Goal: Information Seeking & Learning: Learn about a topic

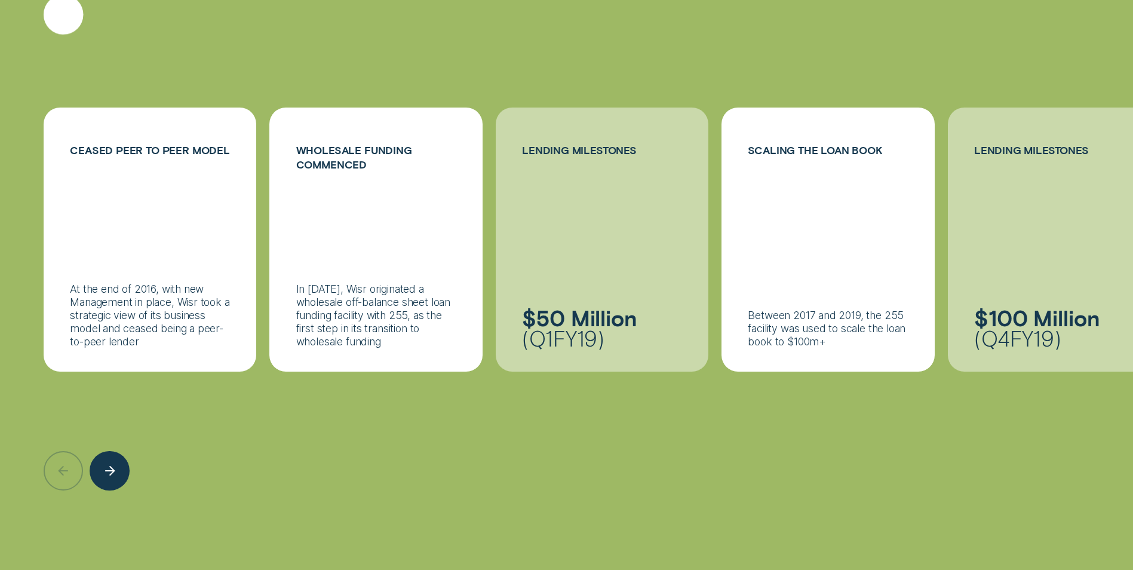
scroll to position [2000, 0]
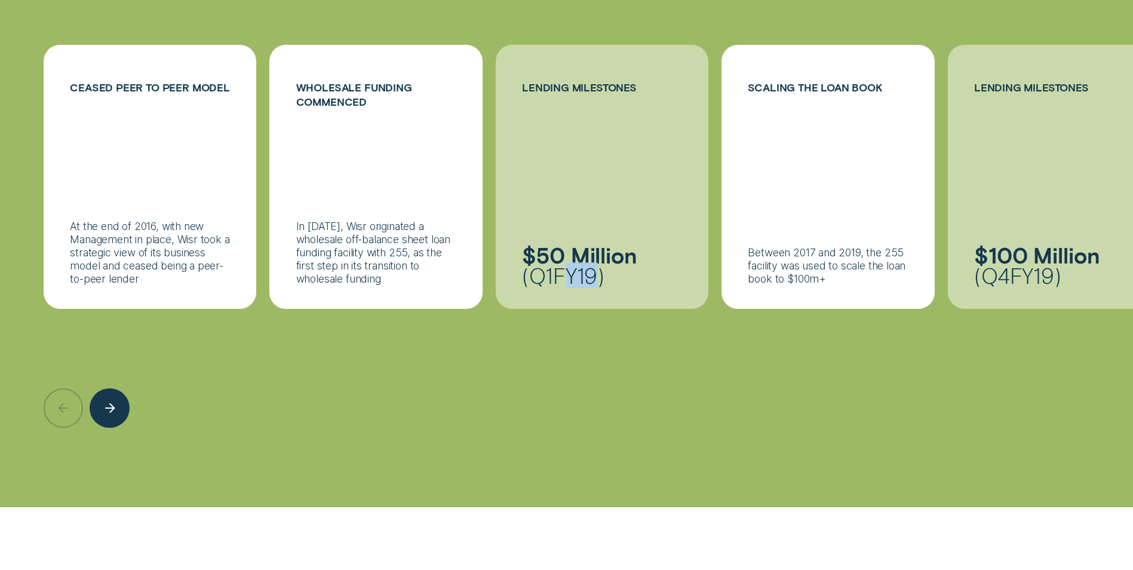
drag, startPoint x: 568, startPoint y: 265, endPoint x: 597, endPoint y: 247, distance: 33.8
click at [597, 247] on p "$50 Million ( Q1FY19 )" at bounding box center [602, 265] width 160 height 41
drag, startPoint x: 597, startPoint y: 247, endPoint x: 590, endPoint y: 296, distance: 50.1
click at [590, 309] on div at bounding box center [567, 368] width 1046 height 119
click at [773, 246] on div "Between 2017 and 2019, the 255 facility was used to scale the loan book to $100…" at bounding box center [828, 265] width 160 height 39
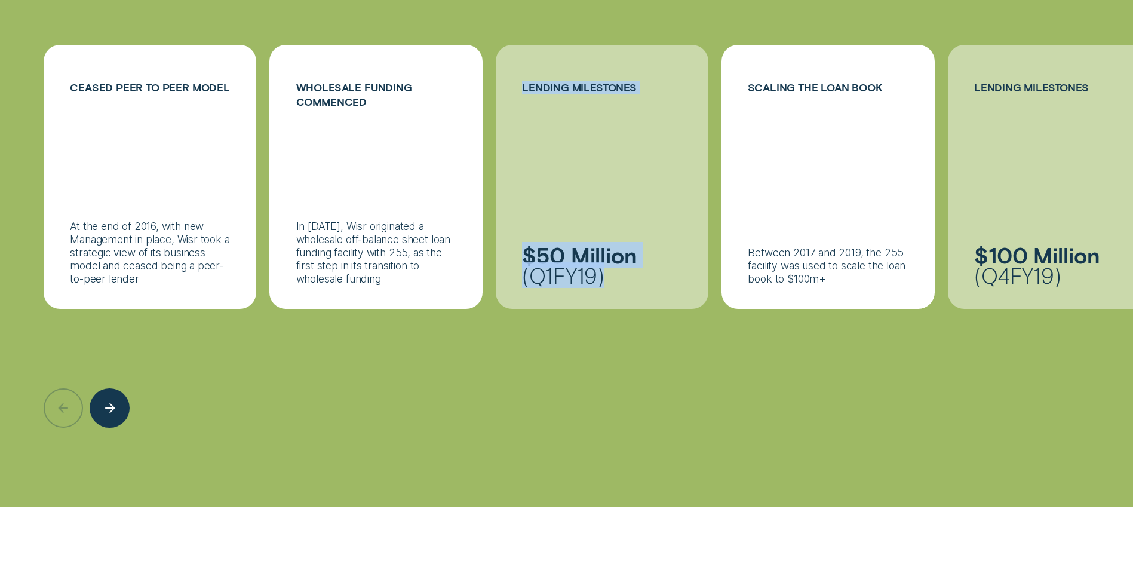
drag, startPoint x: 866, startPoint y: 204, endPoint x: 646, endPoint y: 215, distance: 220.1
click at [643, 213] on ul "Ceased peer to peer model At the end of 2016, with new Management in place, Wis…" at bounding box center [566, 177] width 1059 height 265
drag, startPoint x: 646, startPoint y: 215, endPoint x: 1028, endPoint y: 220, distance: 381.7
click at [1028, 220] on div at bounding box center [1054, 177] width 213 height 265
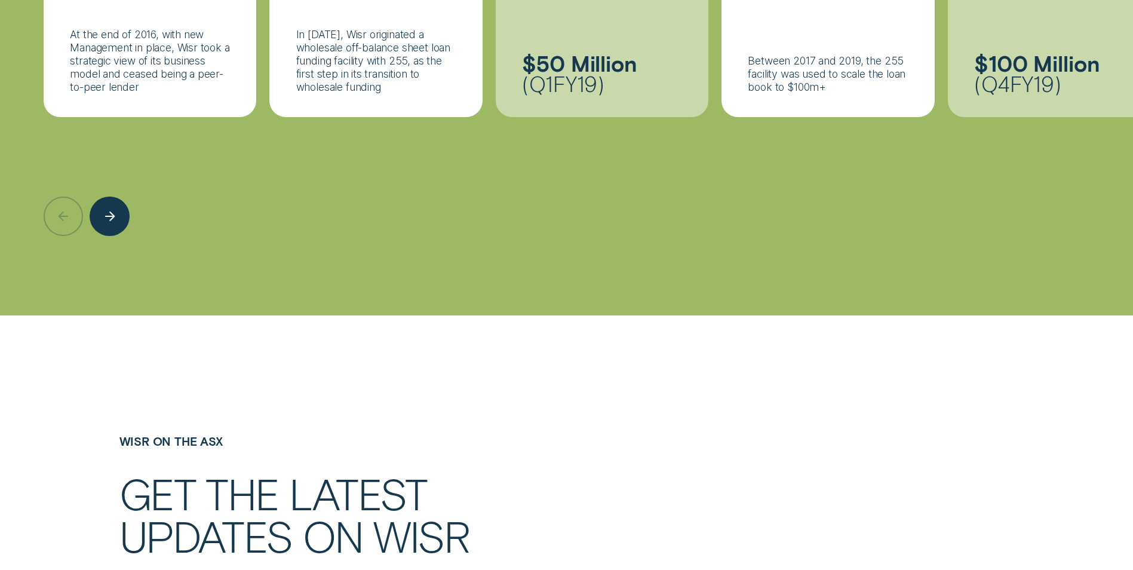
scroll to position [2239, 0]
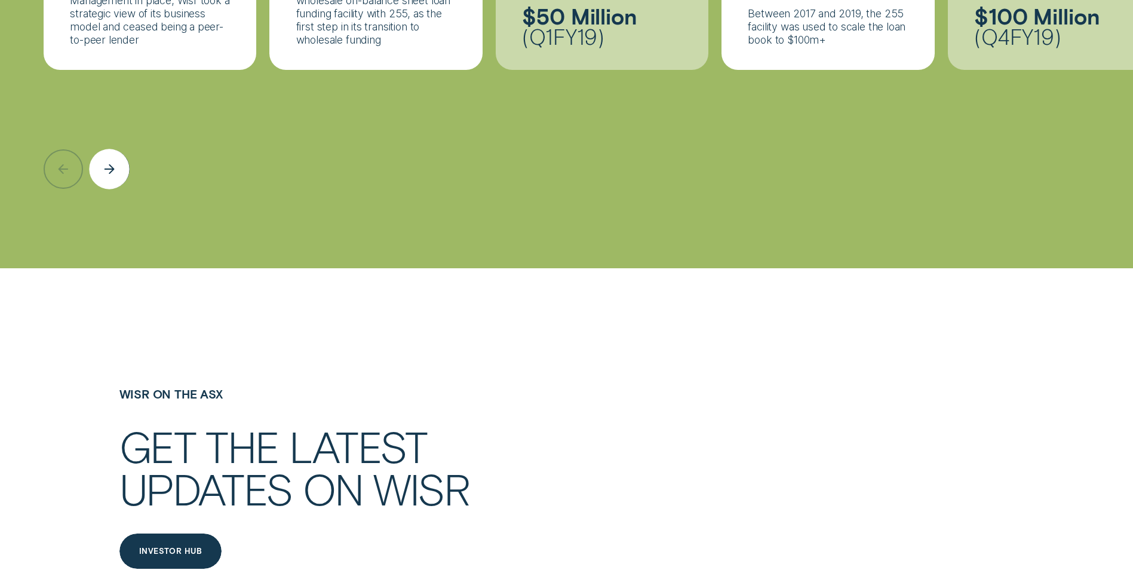
click at [120, 161] on div "Next button" at bounding box center [110, 169] width 41 height 41
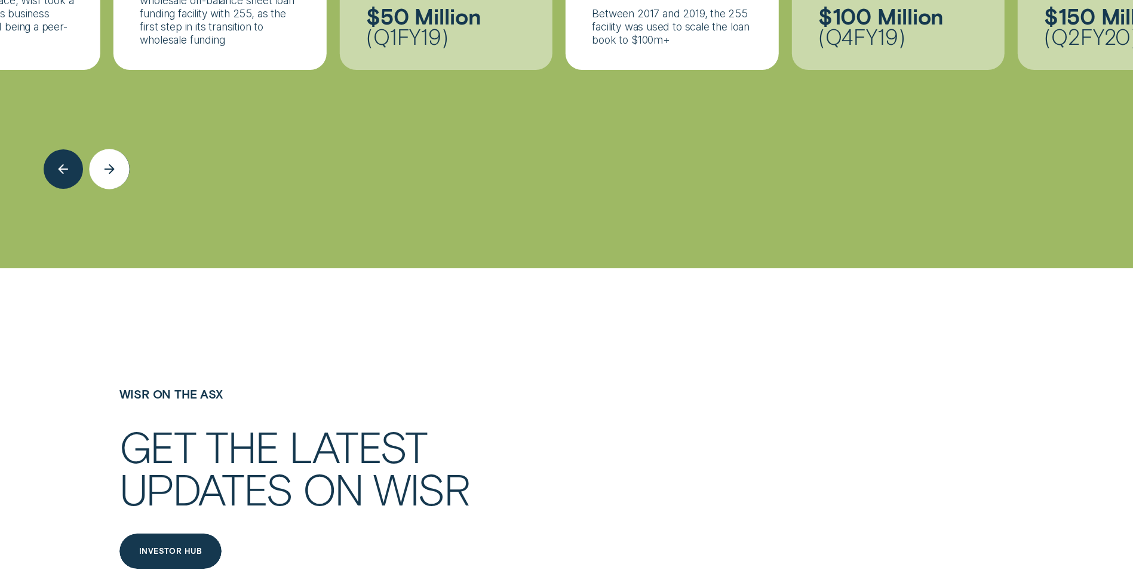
click at [120, 161] on div "Next button" at bounding box center [110, 169] width 41 height 41
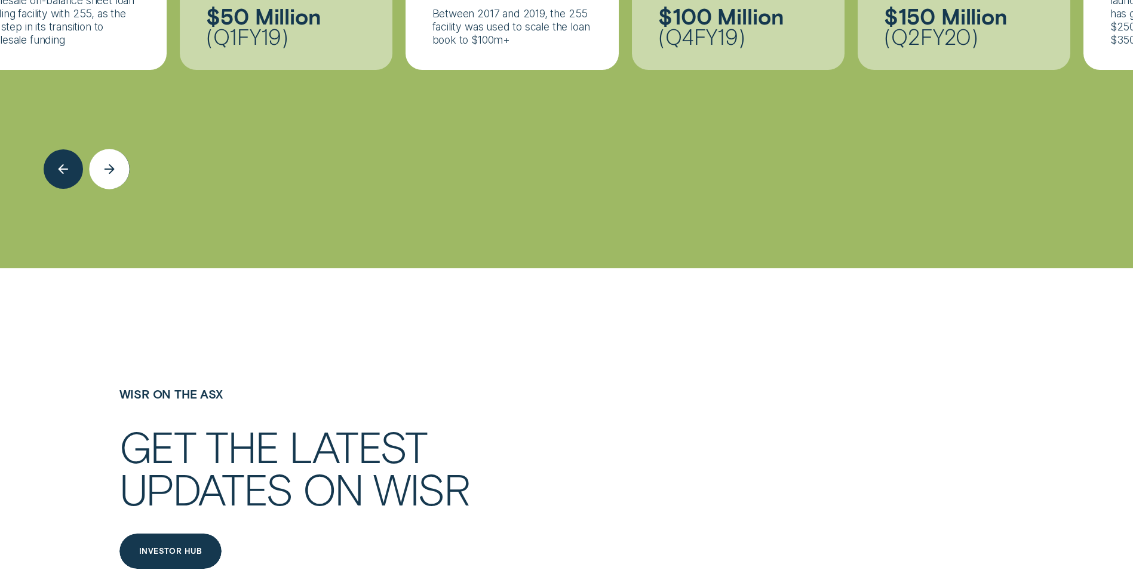
click at [120, 161] on div "Next button" at bounding box center [110, 169] width 41 height 41
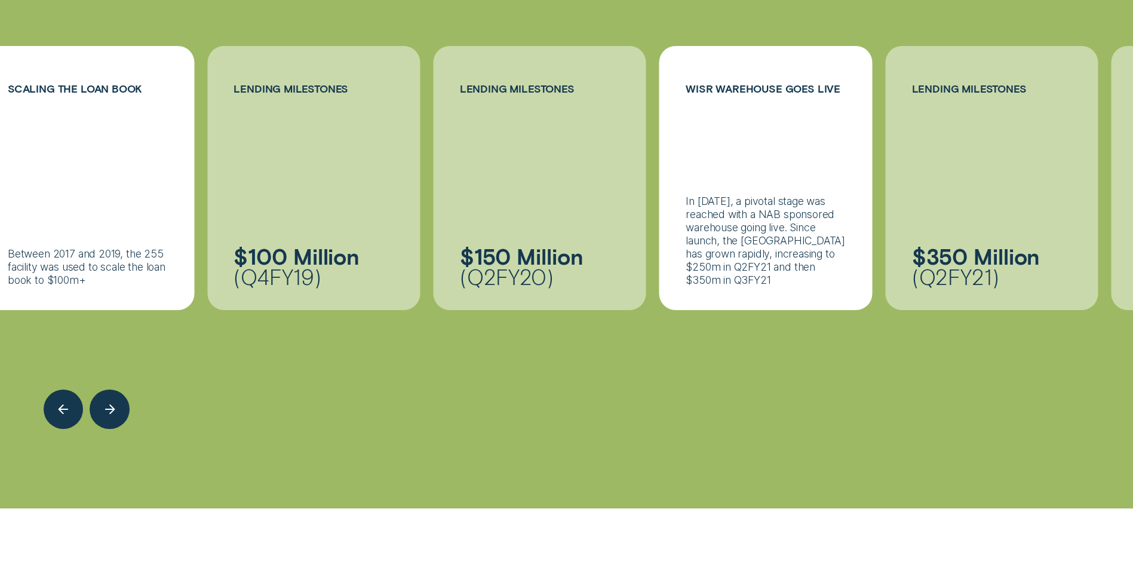
scroll to position [1941, 0]
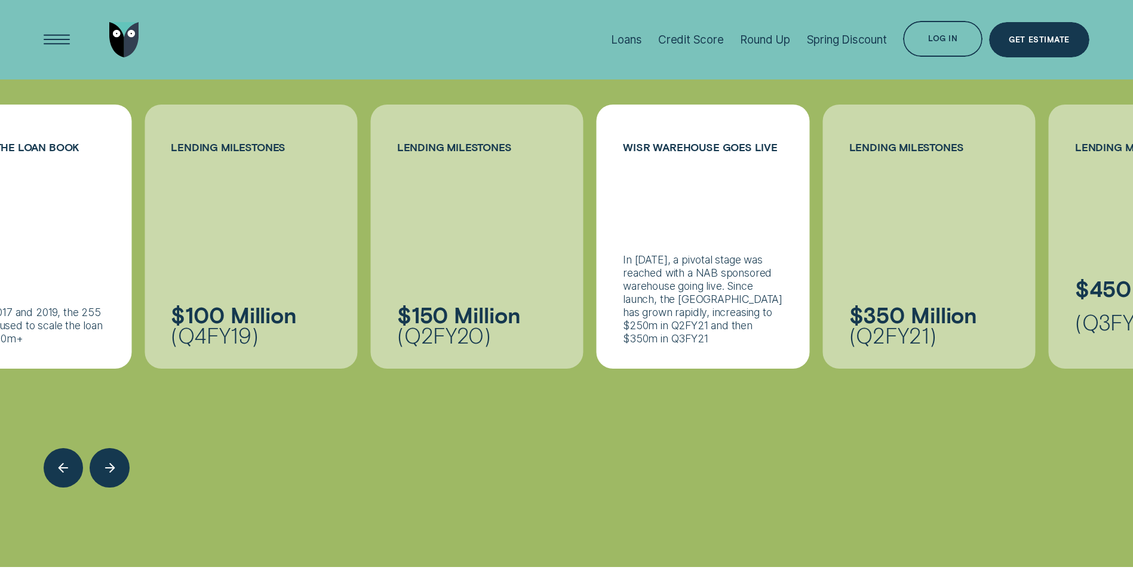
click at [110, 468] on icon "Next button" at bounding box center [110, 468] width 0 height 0
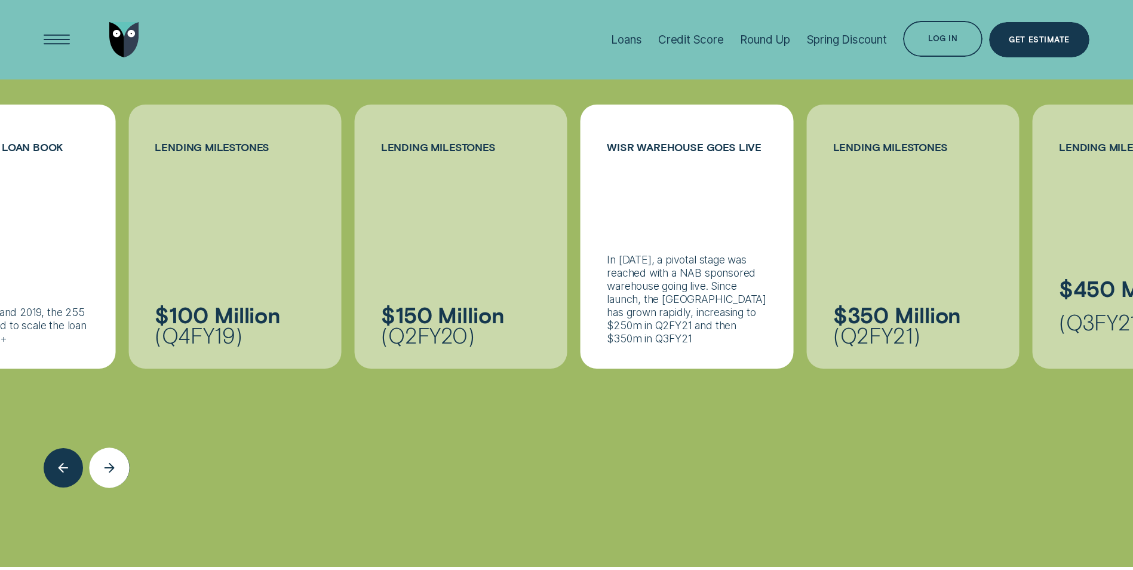
click at [112, 468] on icon "Next button" at bounding box center [109, 468] width 8 height 0
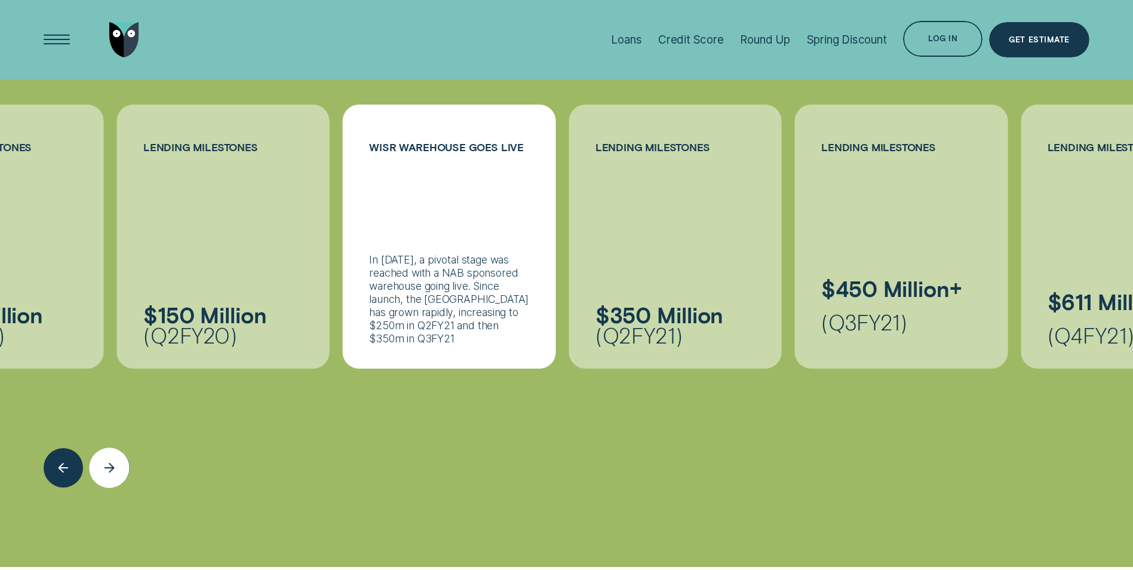
click at [112, 468] on icon "Next button" at bounding box center [109, 468] width 8 height 0
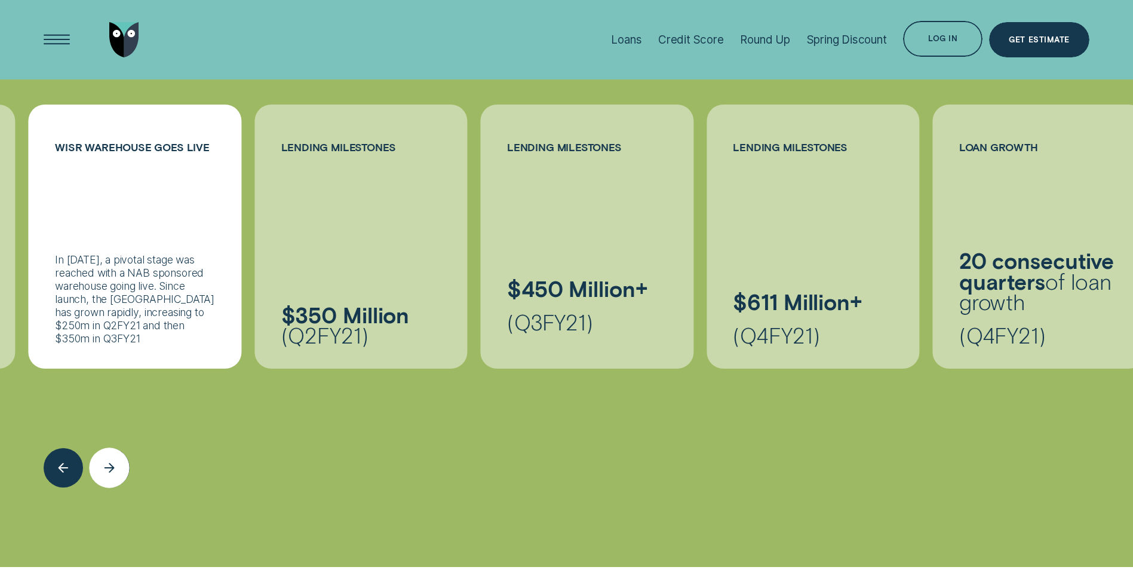
click at [112, 468] on icon "Next button" at bounding box center [109, 468] width 8 height 0
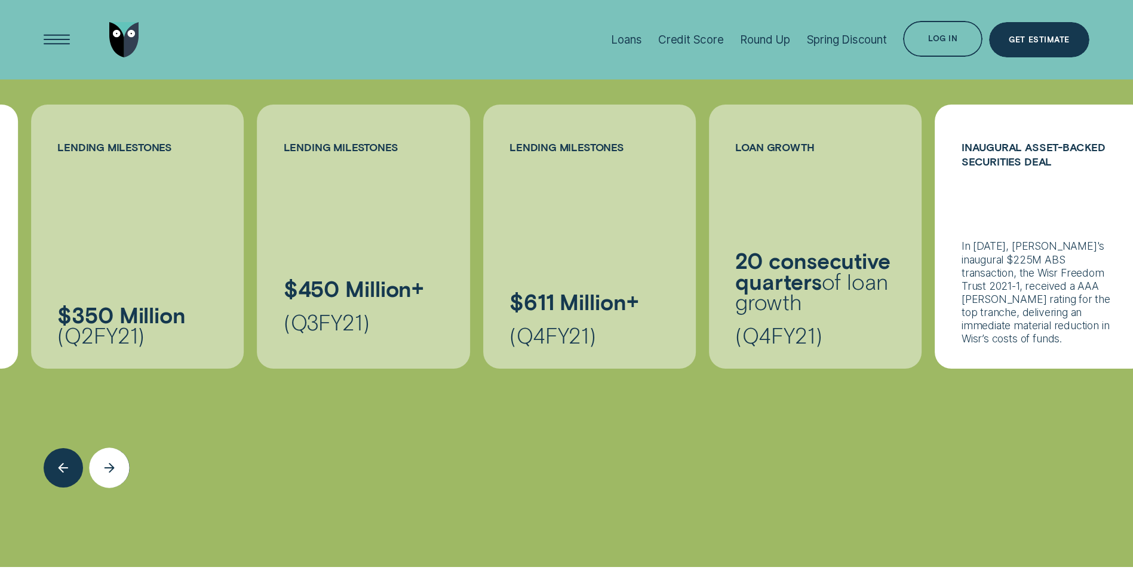
click at [112, 468] on icon "Next button" at bounding box center [109, 468] width 8 height 0
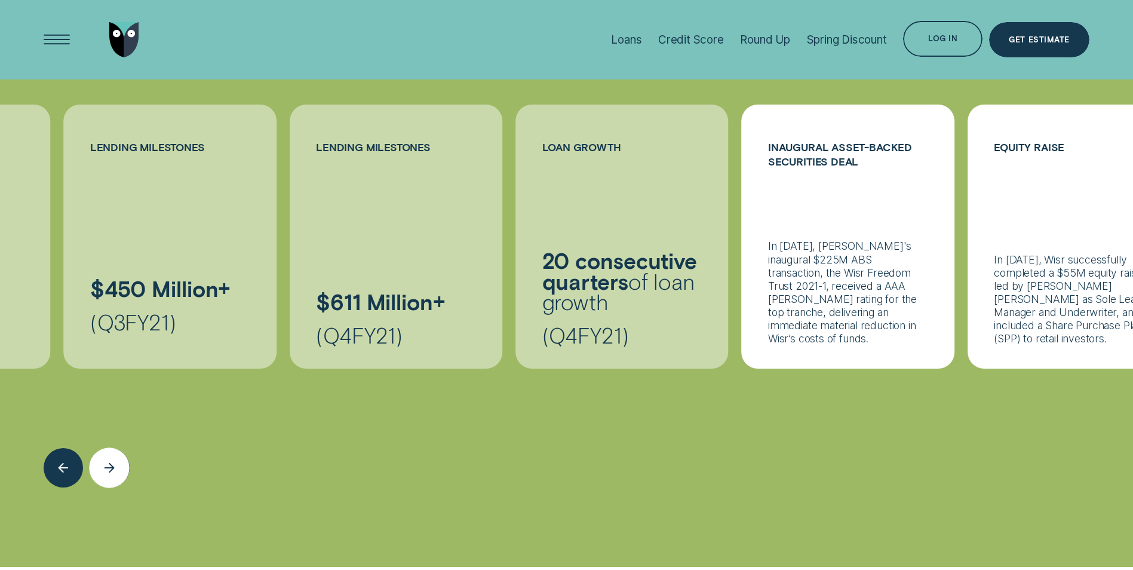
click at [112, 468] on icon "Next button" at bounding box center [109, 468] width 8 height 0
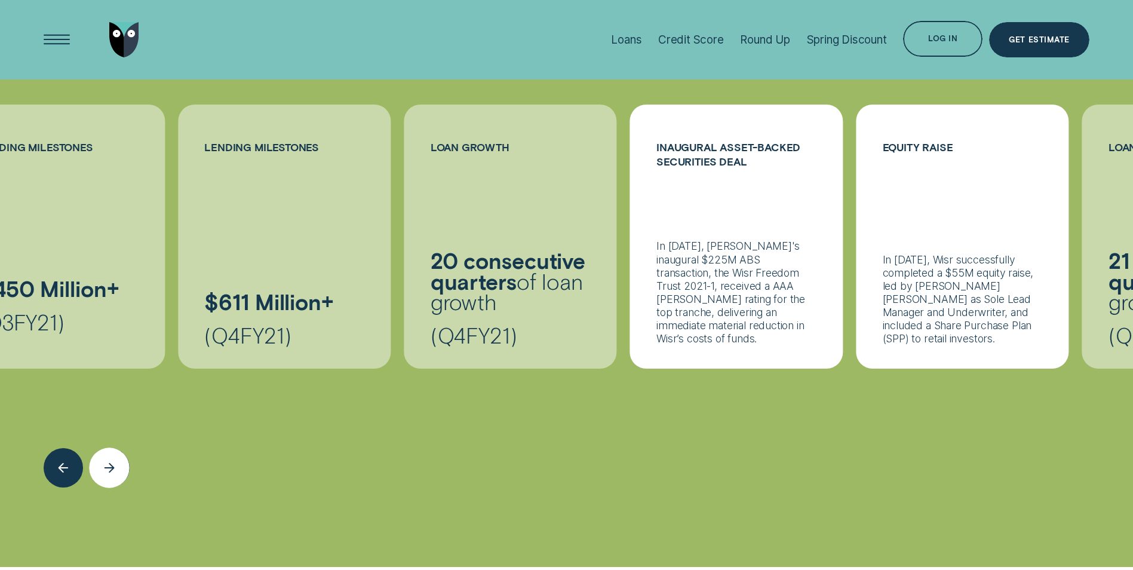
click at [112, 468] on icon "Next button" at bounding box center [109, 468] width 8 height 0
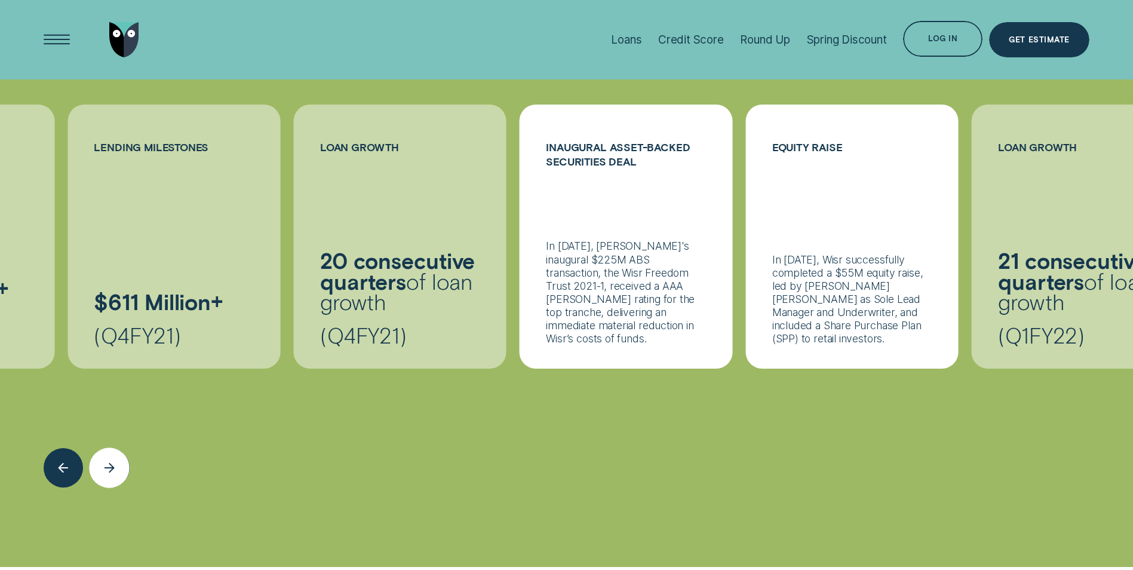
click at [112, 468] on icon "Next button" at bounding box center [109, 468] width 8 height 0
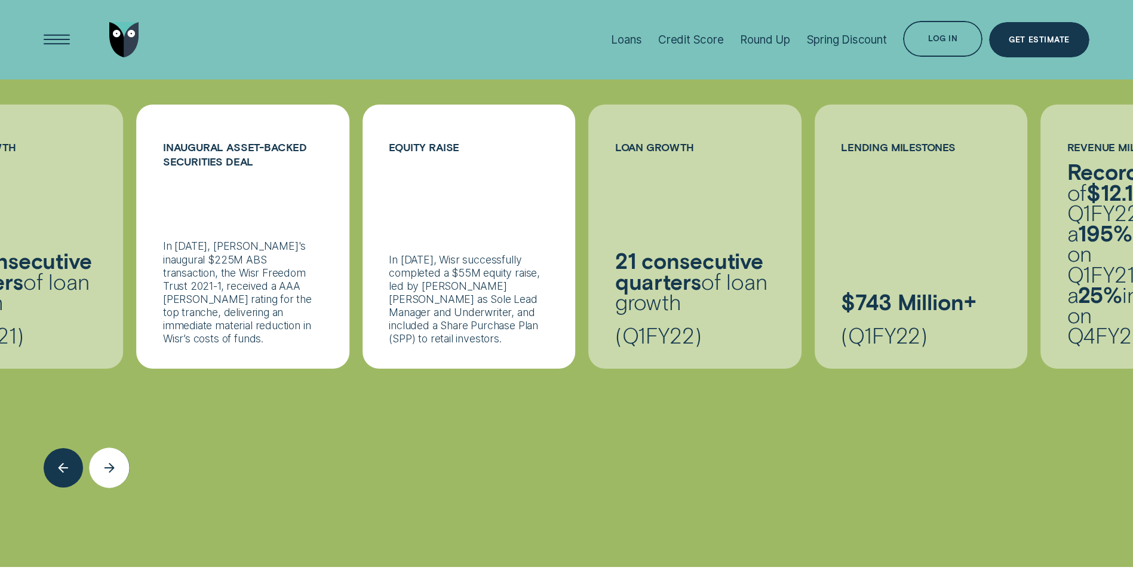
click at [112, 468] on icon "Next button" at bounding box center [109, 468] width 8 height 0
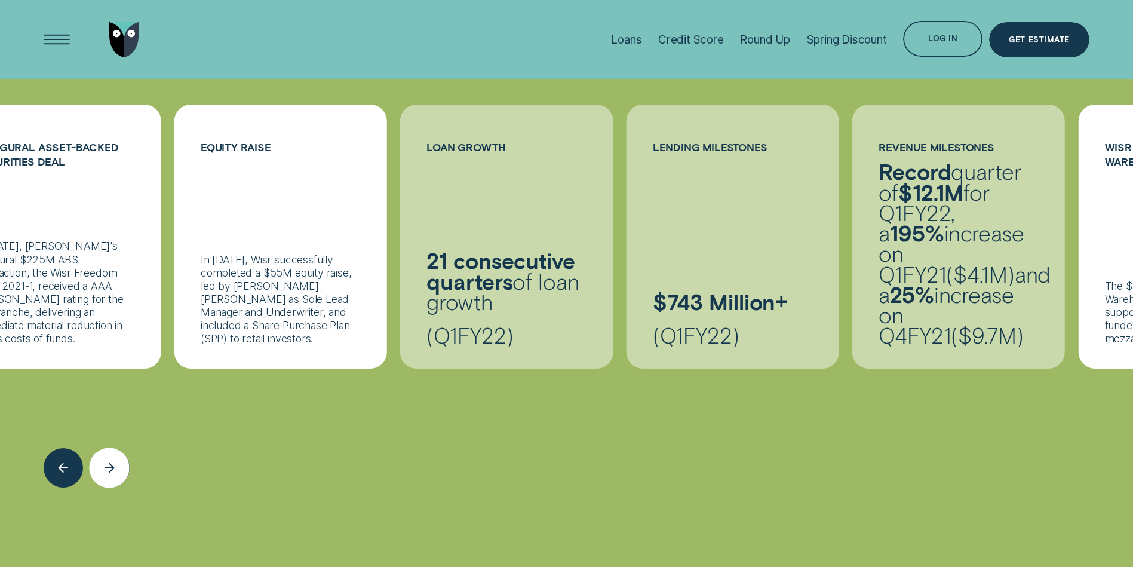
click at [112, 468] on icon "Next button" at bounding box center [109, 468] width 8 height 0
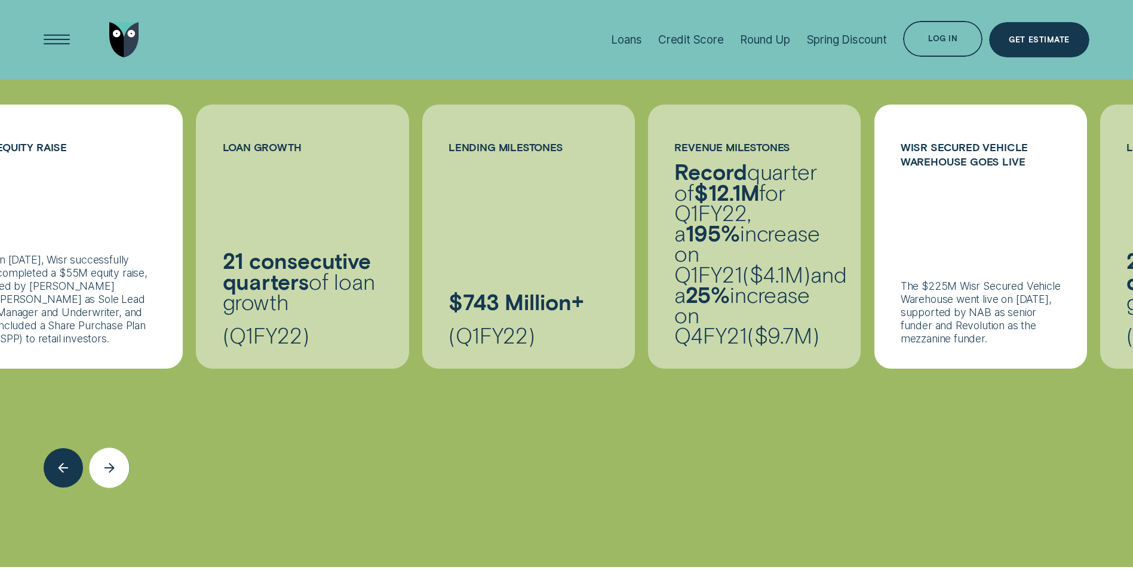
click at [112, 468] on icon "Next button" at bounding box center [109, 468] width 8 height 0
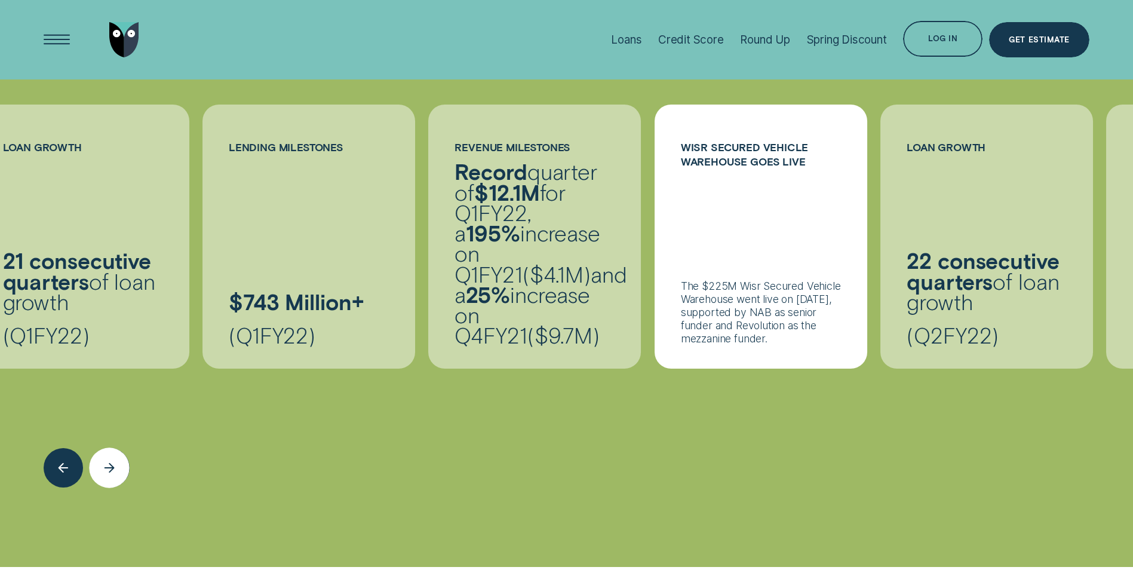
click at [112, 463] on icon "Next button" at bounding box center [109, 468] width 12 height 10
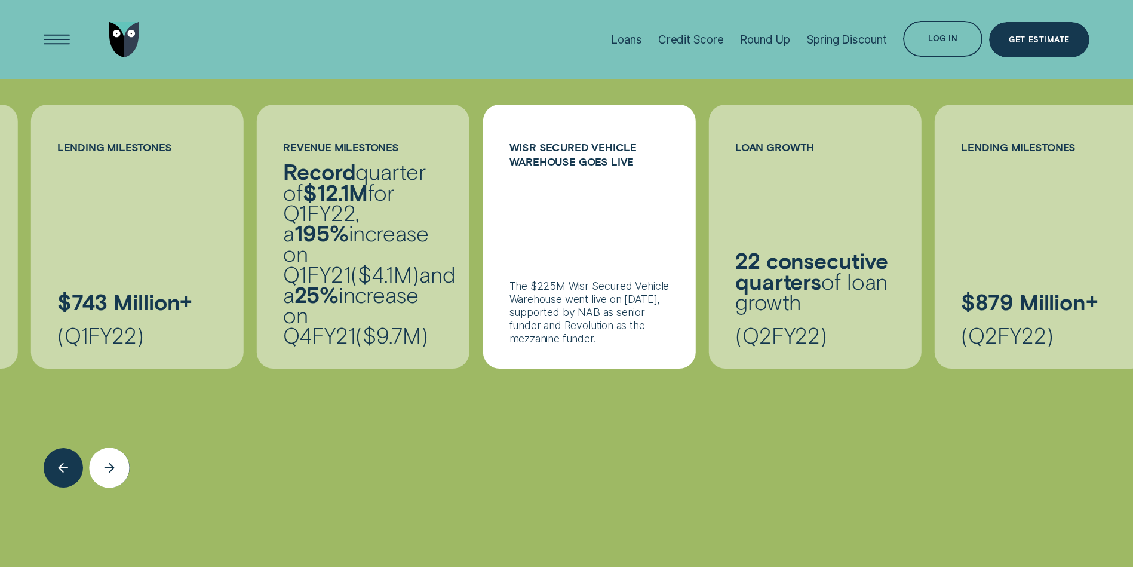
click at [112, 463] on icon "Next button" at bounding box center [109, 468] width 12 height 10
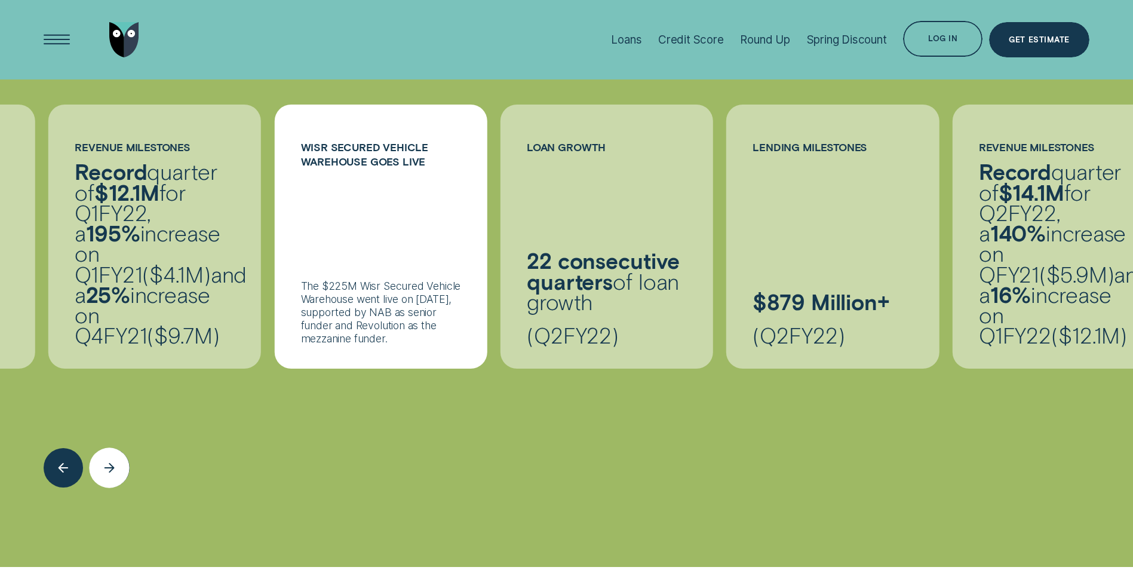
click at [112, 463] on icon "Next button" at bounding box center [109, 468] width 12 height 10
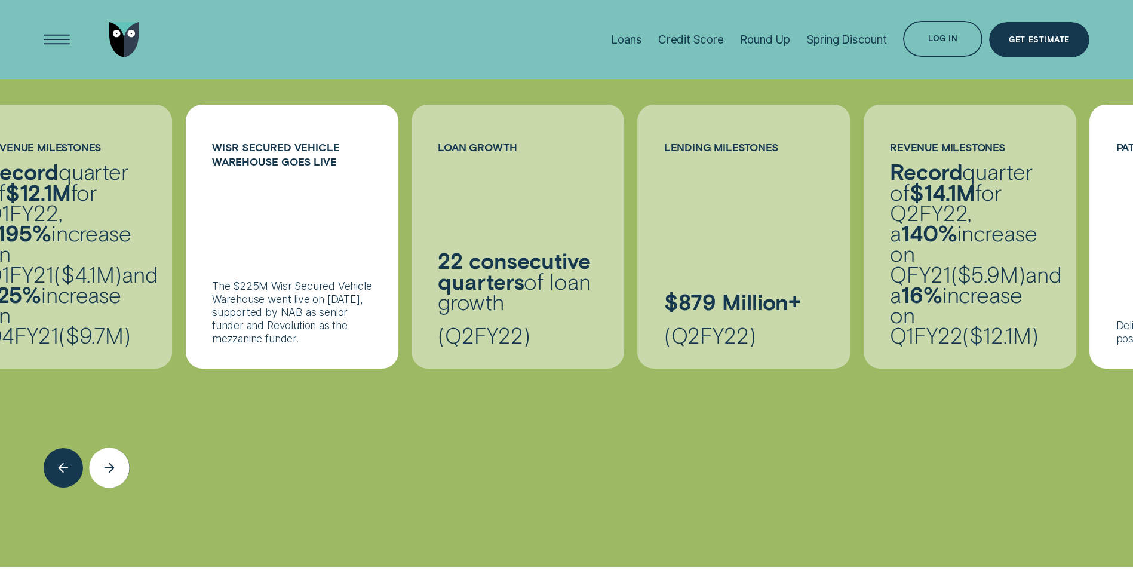
click at [112, 463] on icon "Next button" at bounding box center [109, 468] width 12 height 10
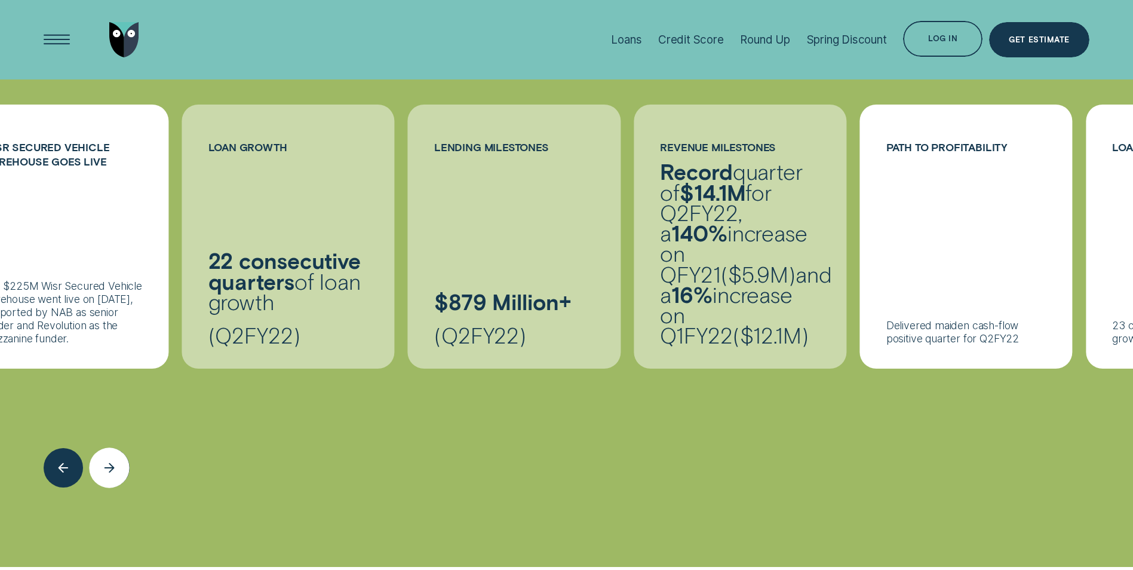
click at [112, 463] on icon "Next button" at bounding box center [109, 468] width 12 height 10
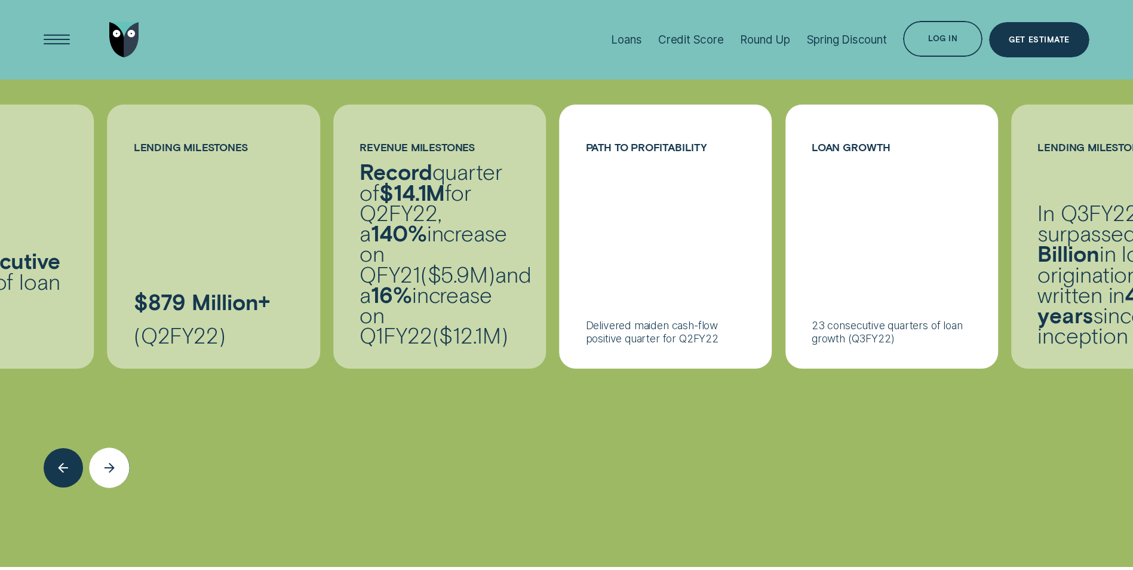
click at [112, 463] on icon "Next button" at bounding box center [109, 468] width 12 height 10
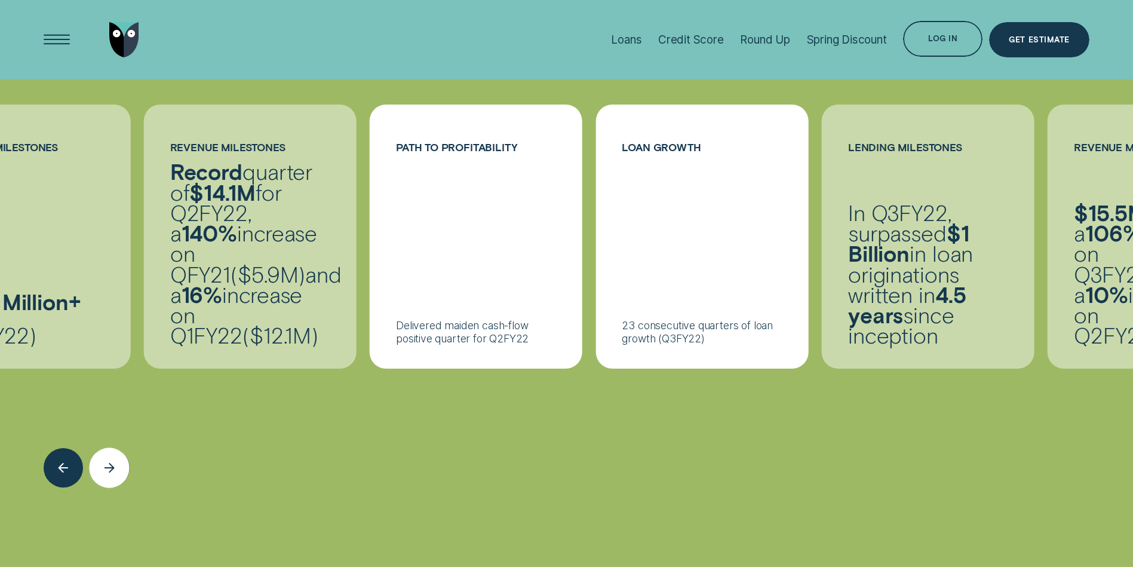
click at [112, 463] on icon "Next button" at bounding box center [109, 468] width 12 height 10
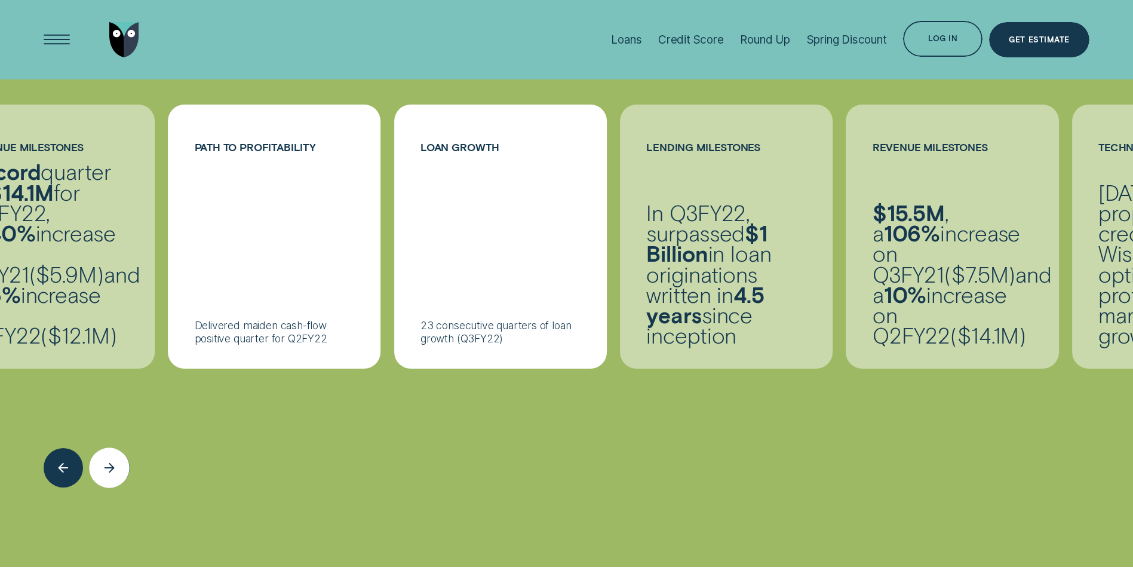
click at [112, 463] on icon "Next button" at bounding box center [109, 468] width 12 height 10
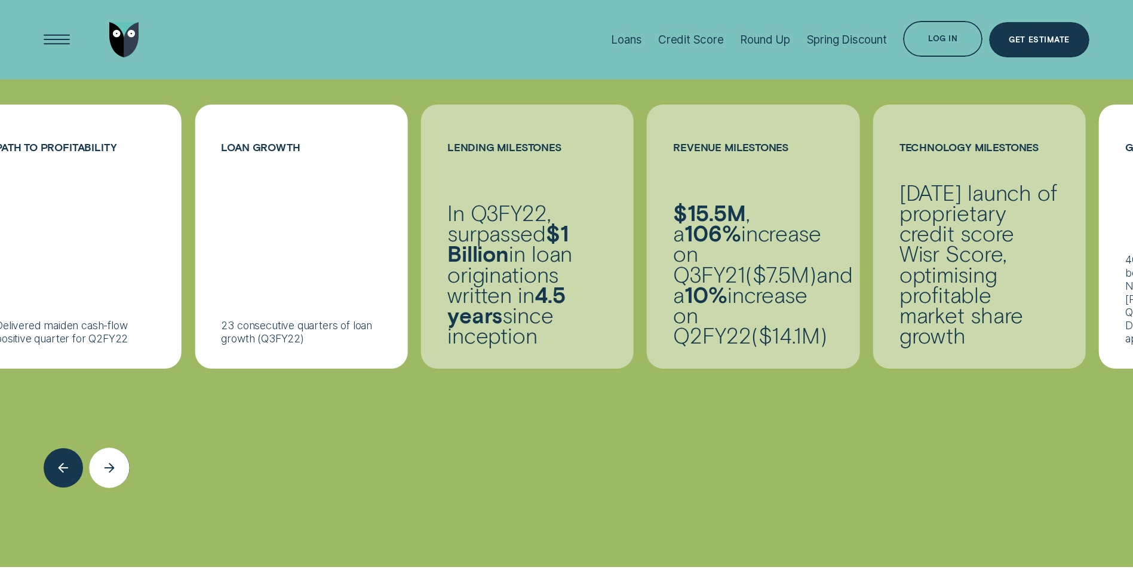
click at [112, 463] on icon "Next button" at bounding box center [109, 468] width 12 height 10
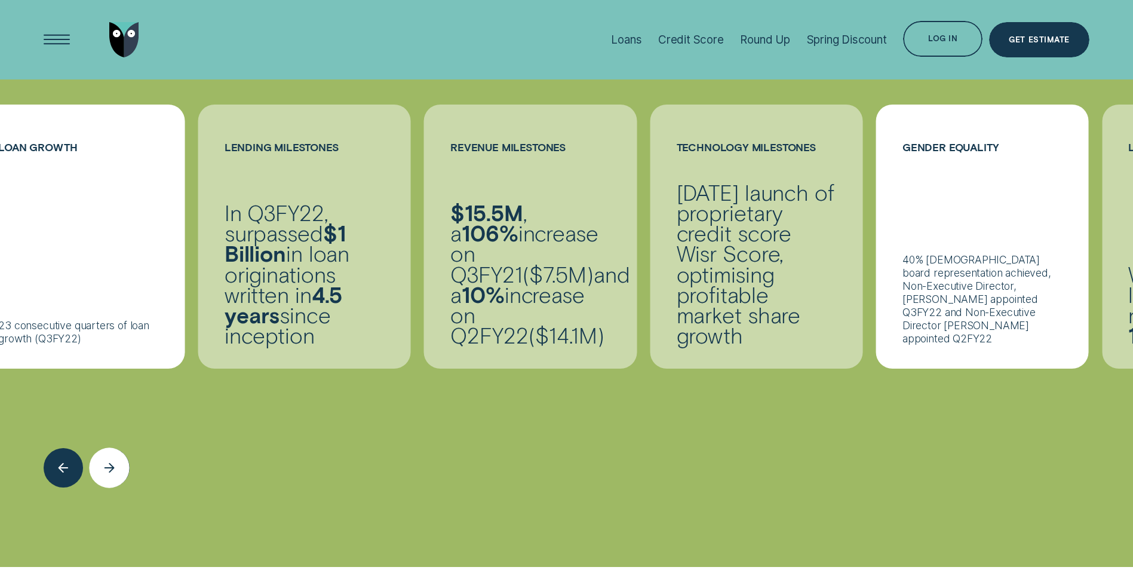
click at [113, 463] on icon "Next button" at bounding box center [109, 468] width 12 height 10
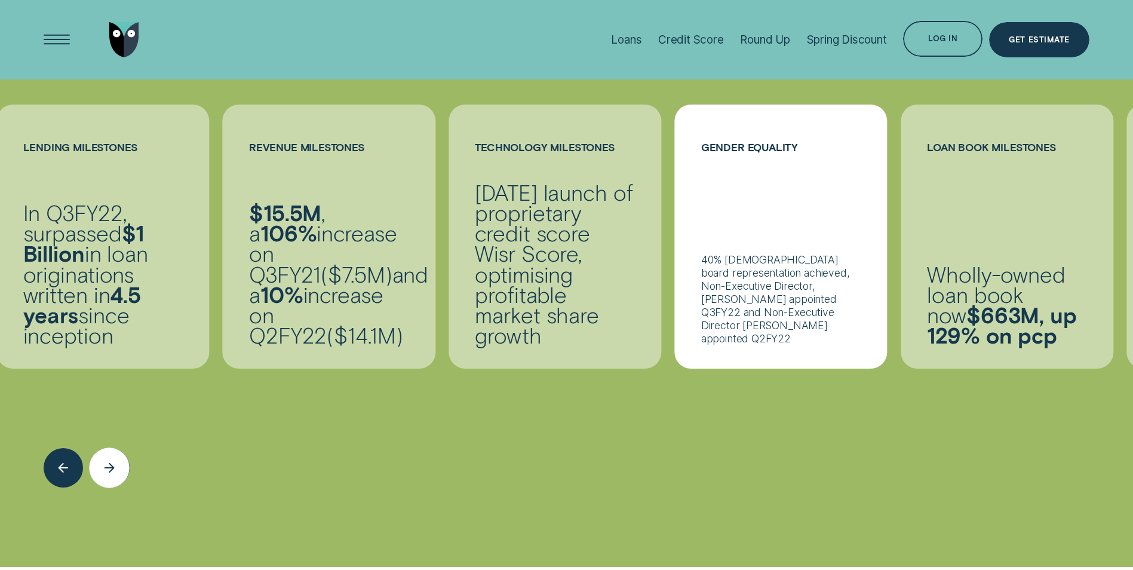
click at [117, 447] on div "Next button" at bounding box center [110, 467] width 41 height 41
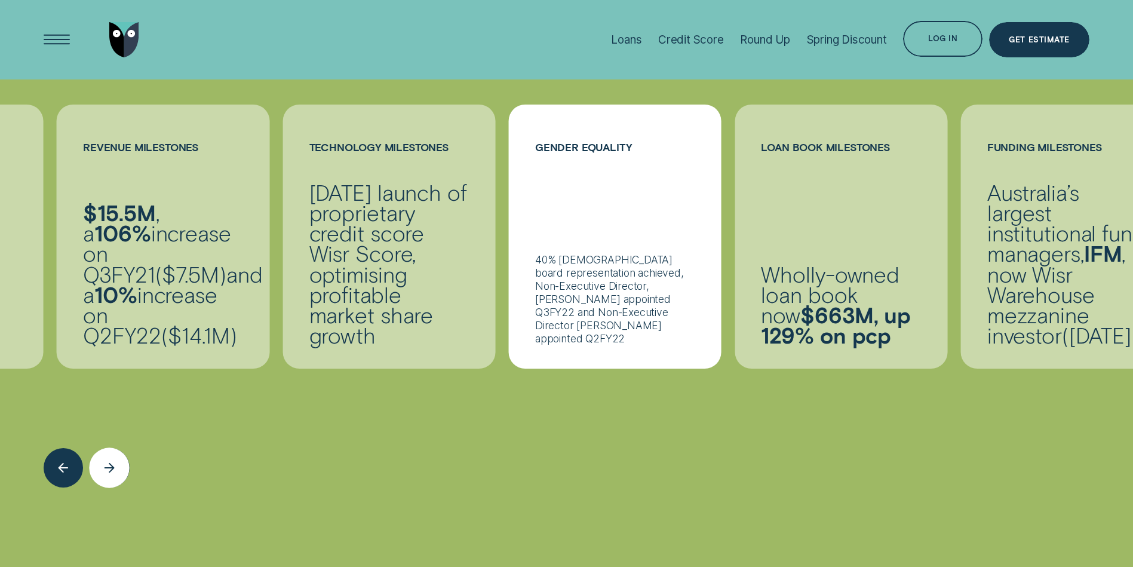
click at [117, 447] on div "Next button" at bounding box center [110, 467] width 41 height 41
